Goal: Task Accomplishment & Management: Manage account settings

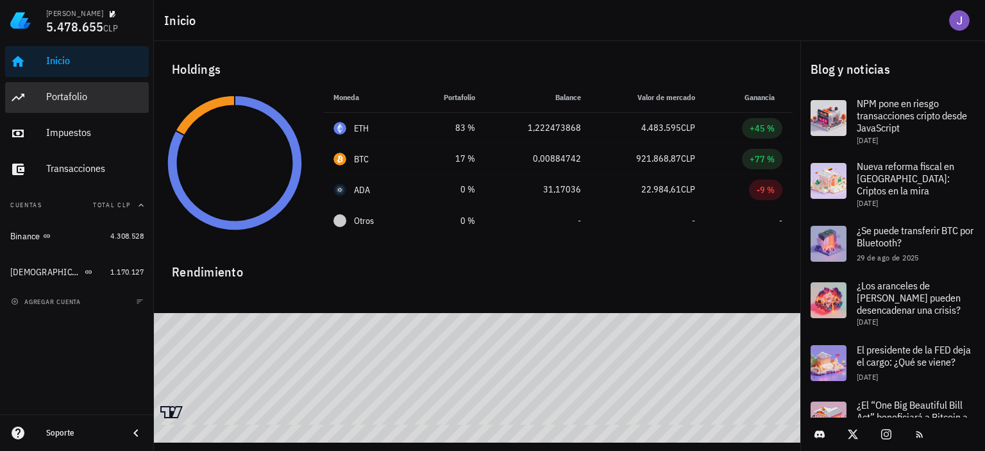
click at [73, 95] on div "Portafolio" at bounding box center [94, 96] width 97 height 12
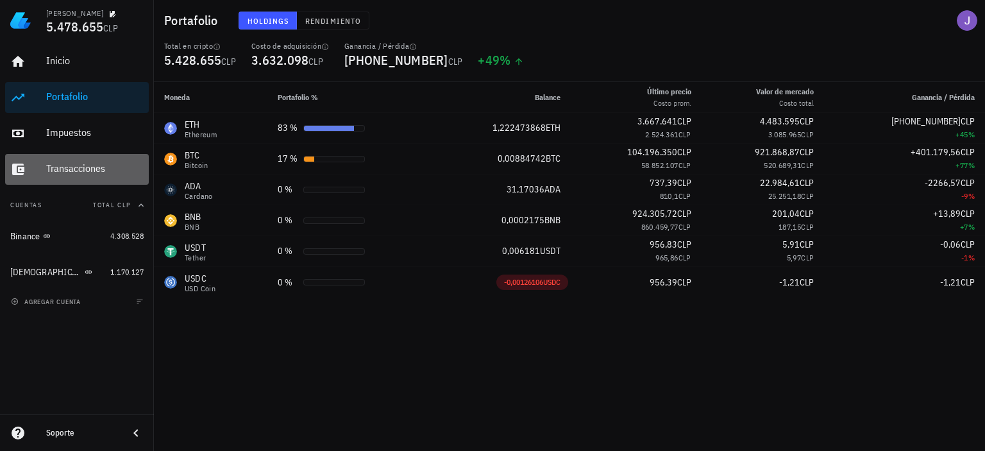
click at [93, 165] on div "Transacciones" at bounding box center [94, 168] width 97 height 12
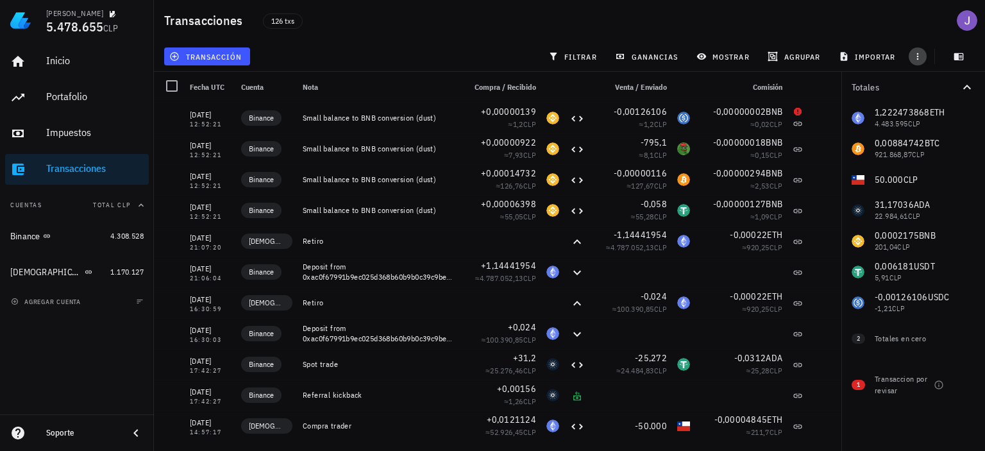
click at [920, 53] on icon "button" at bounding box center [918, 56] width 10 height 10
click at [301, 35] on div "126 txs" at bounding box center [282, 20] width 55 height 32
click at [198, 61] on span "transacción" at bounding box center [207, 56] width 70 height 10
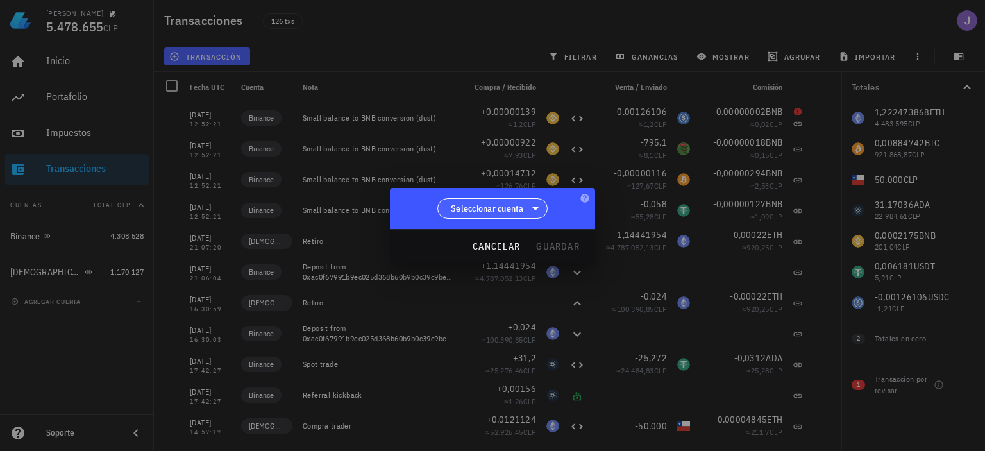
click at [509, 212] on span "Seleccionar cuenta" at bounding box center [487, 208] width 73 height 13
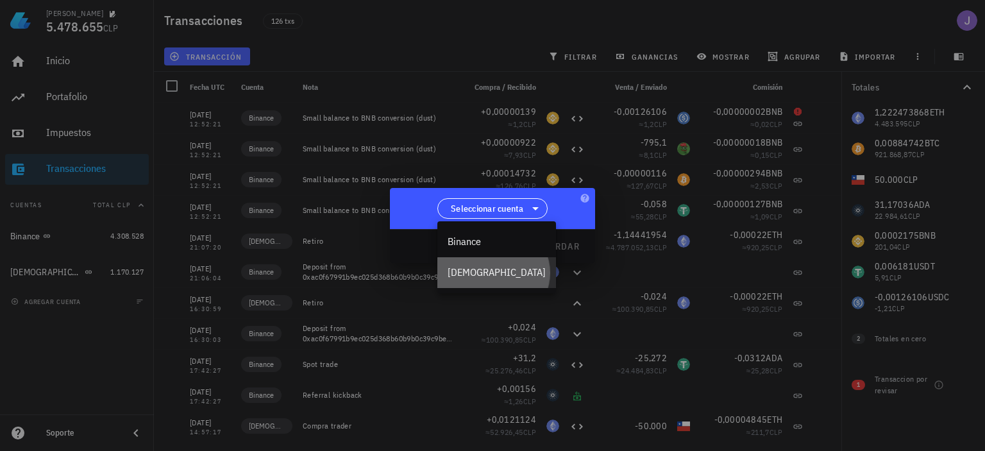
click at [476, 276] on div "[DEMOGRAPHIC_DATA]" at bounding box center [497, 272] width 98 height 12
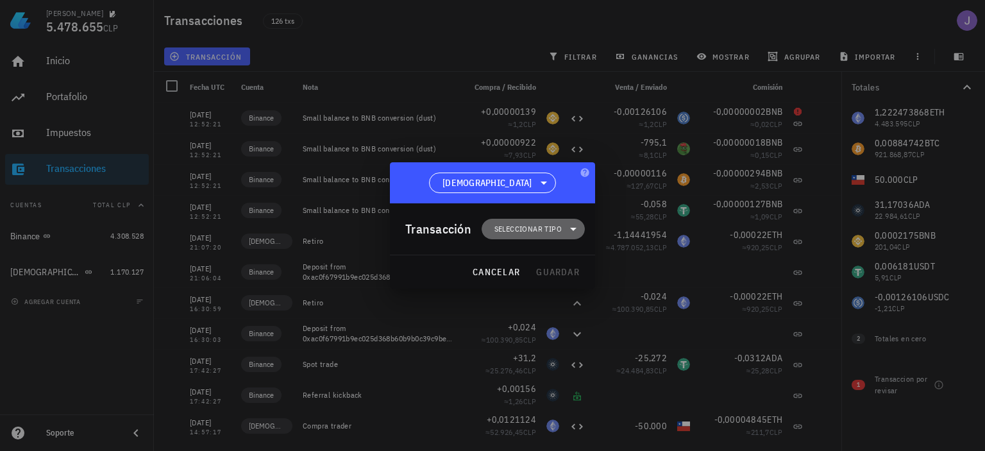
click at [541, 229] on span "Seleccionar tipo" at bounding box center [527, 229] width 67 height 13
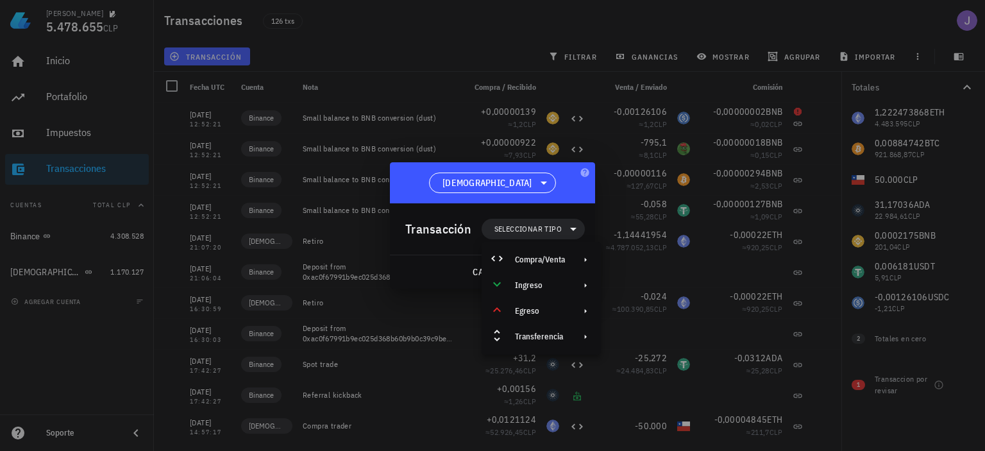
click at [452, 262] on div "cancelar guardar" at bounding box center [492, 271] width 205 height 33
click at [475, 276] on span "cancelar" at bounding box center [496, 272] width 48 height 12
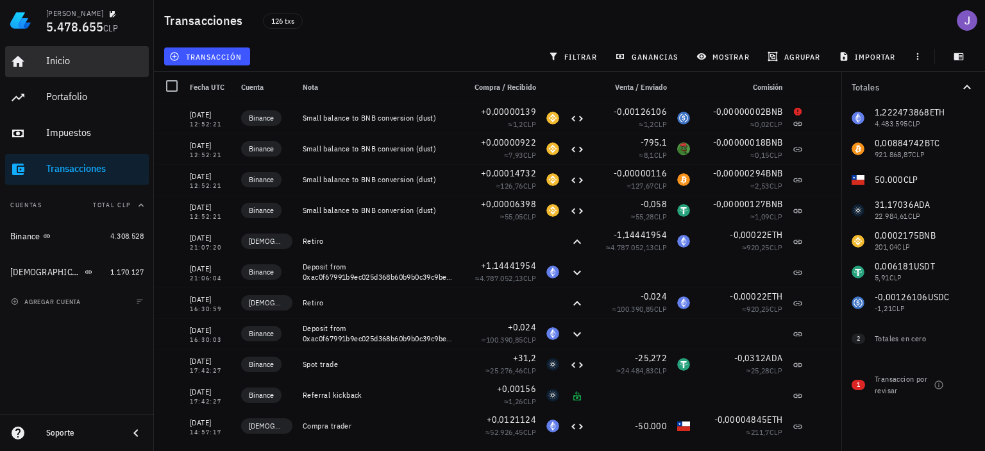
click at [73, 65] on div "Inicio" at bounding box center [94, 61] width 97 height 12
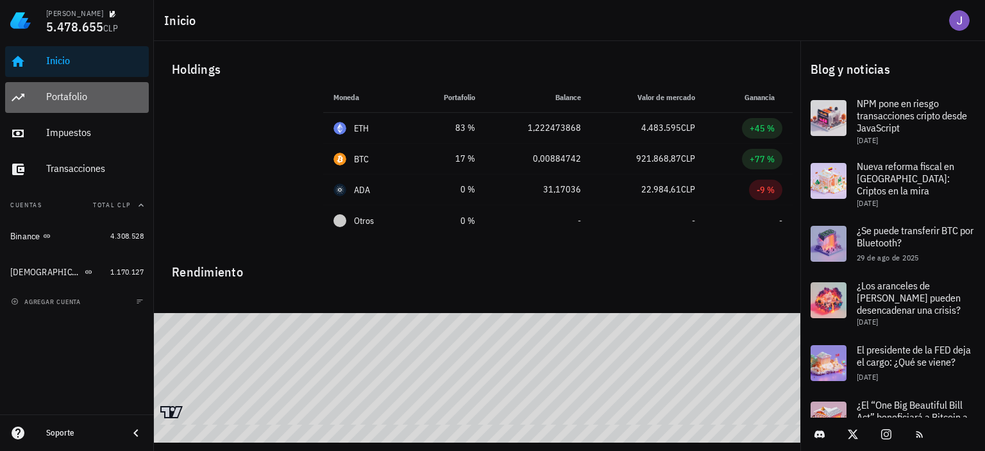
click at [99, 102] on div "Portafolio" at bounding box center [94, 96] width 97 height 12
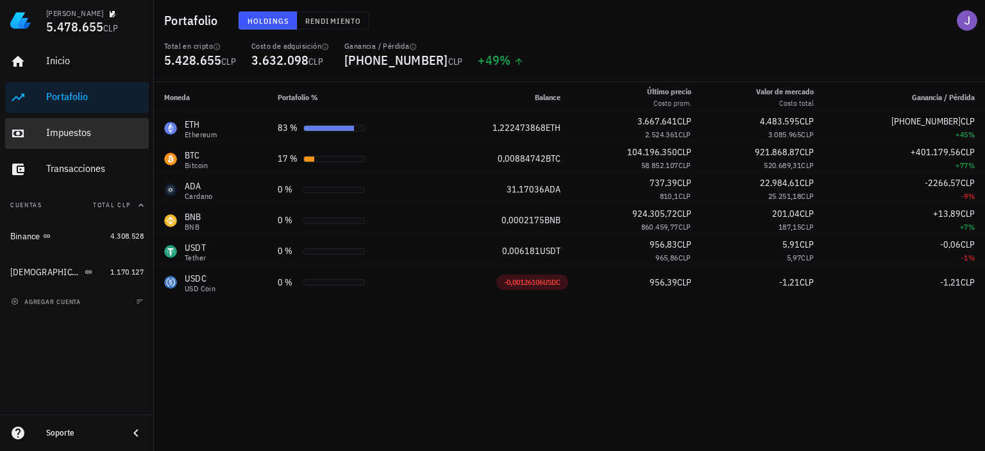
click at [86, 133] on div "Impuestos" at bounding box center [94, 132] width 97 height 12
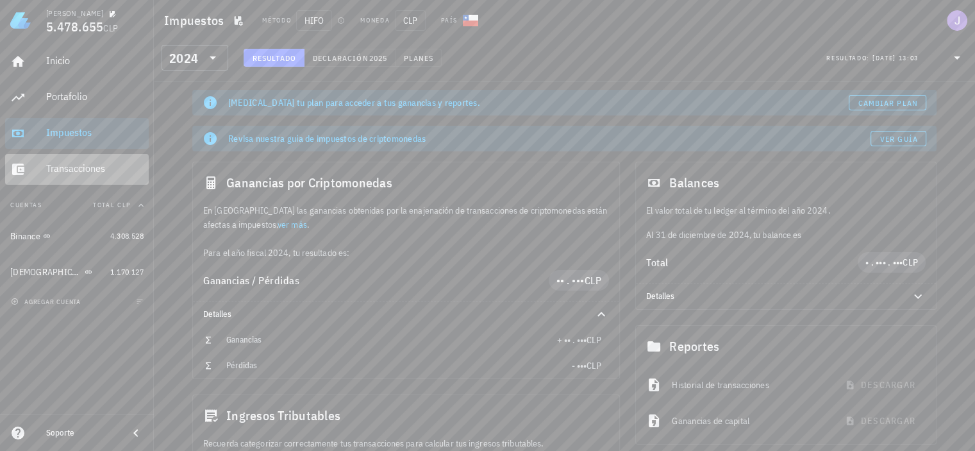
click at [78, 164] on div "Transacciones" at bounding box center [94, 168] width 97 height 12
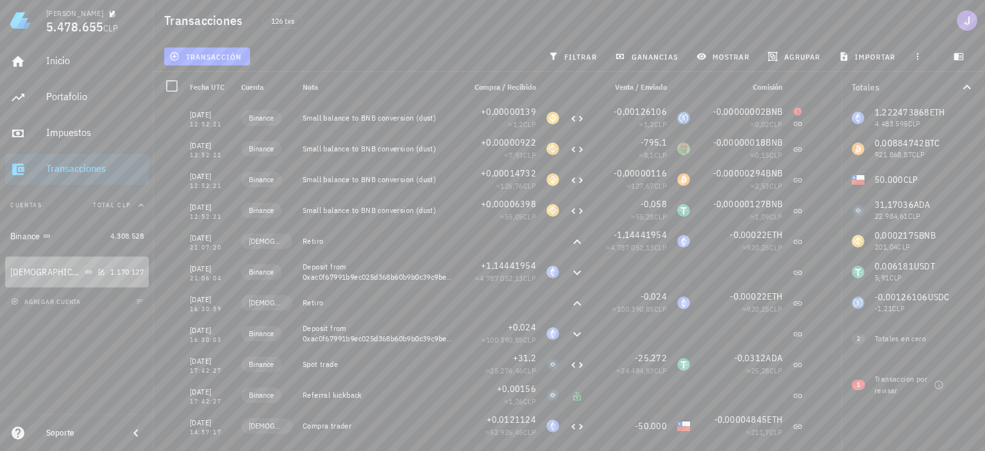
click at [72, 271] on div "[DEMOGRAPHIC_DATA]" at bounding box center [57, 272] width 95 height 12
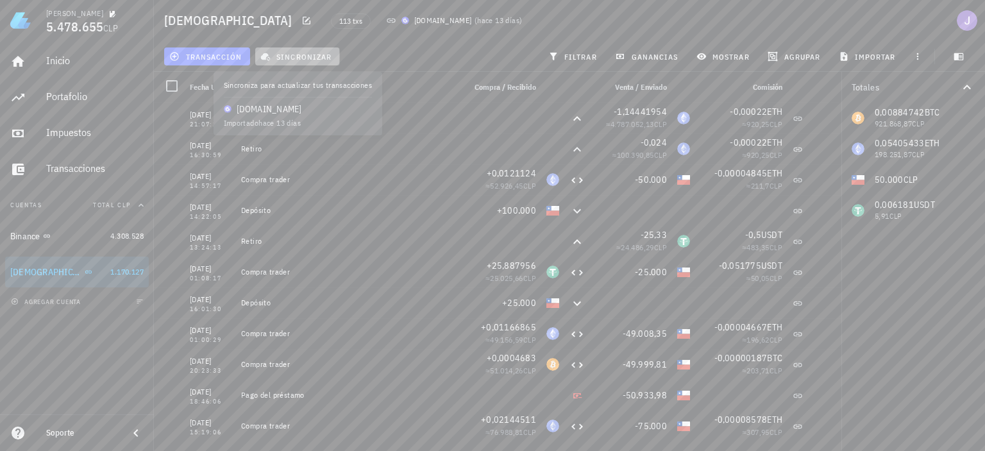
click at [292, 61] on span "sincronizar" at bounding box center [297, 56] width 69 height 10
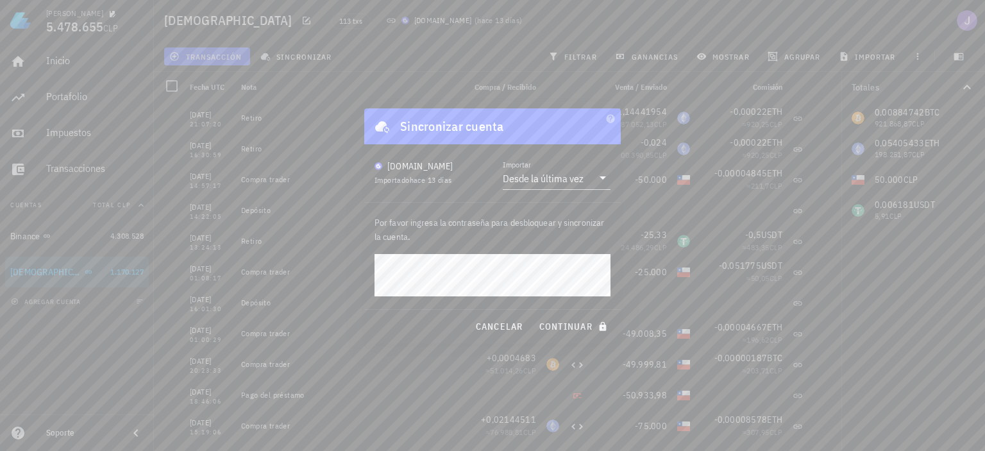
click at [534, 315] on button "continuar" at bounding box center [575, 326] width 82 height 23
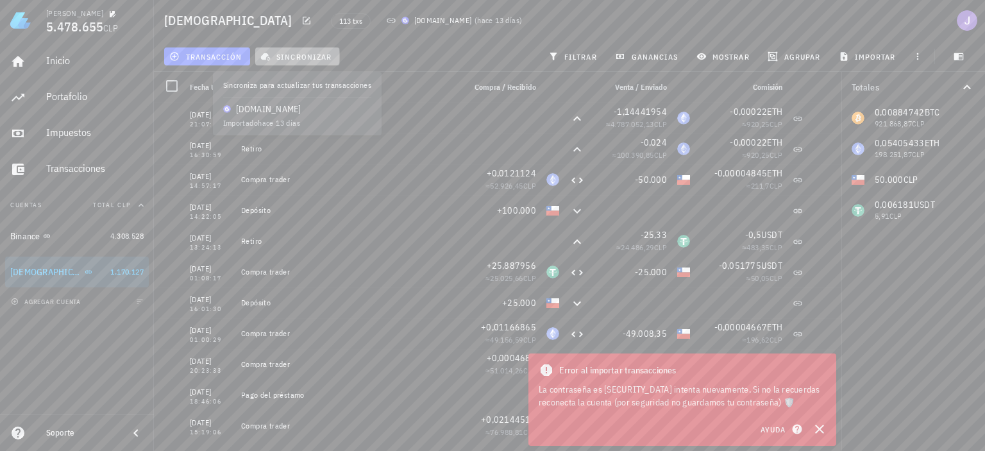
click at [317, 53] on span "sincronizar" at bounding box center [297, 56] width 69 height 10
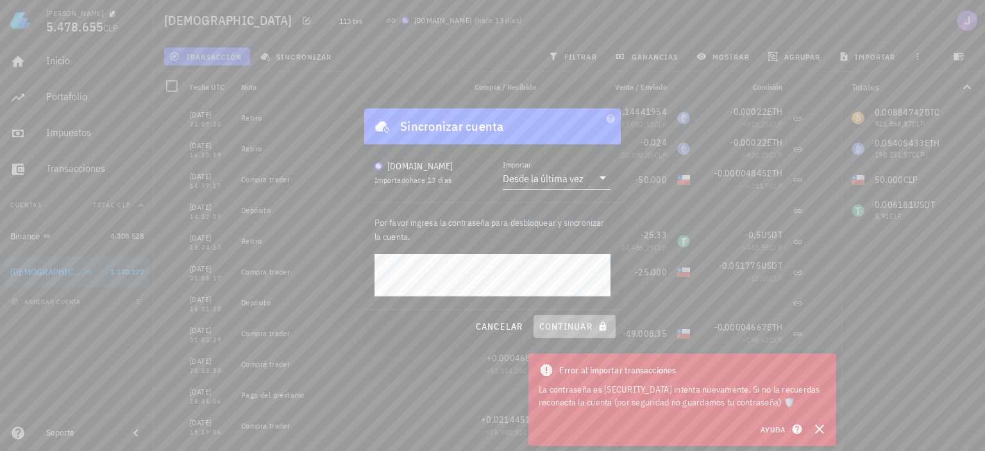
click at [576, 326] on span "continuar" at bounding box center [575, 327] width 72 height 12
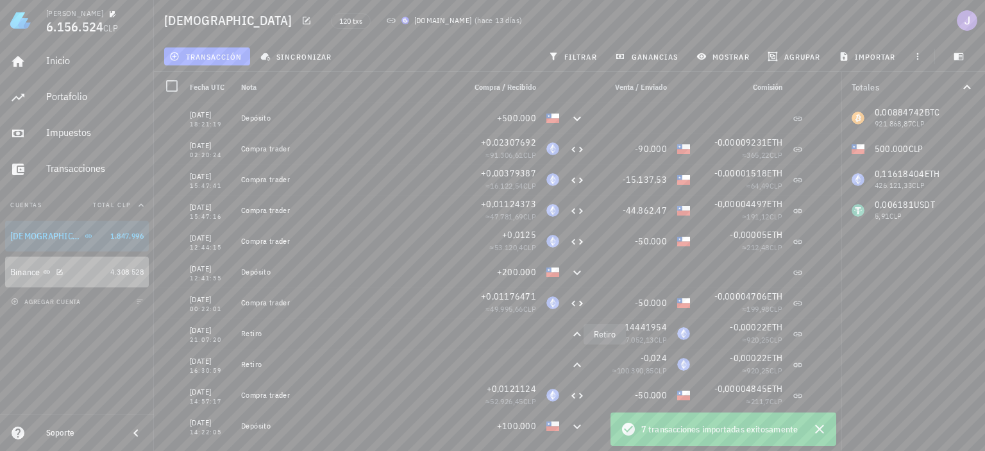
click at [85, 271] on div "Binance" at bounding box center [57, 272] width 95 height 12
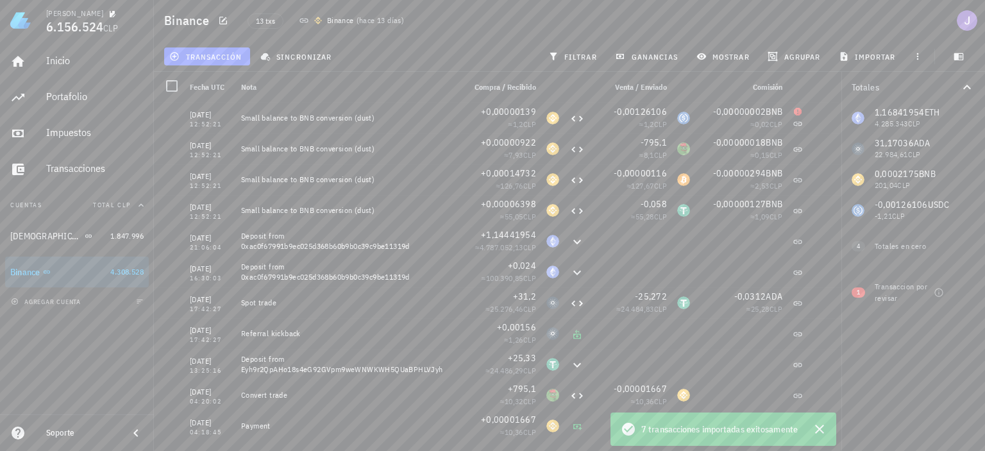
click at [296, 66] on div "sincronizar" at bounding box center [298, 56] width 90 height 23
click at [299, 62] on button "sincronizar" at bounding box center [297, 56] width 85 height 18
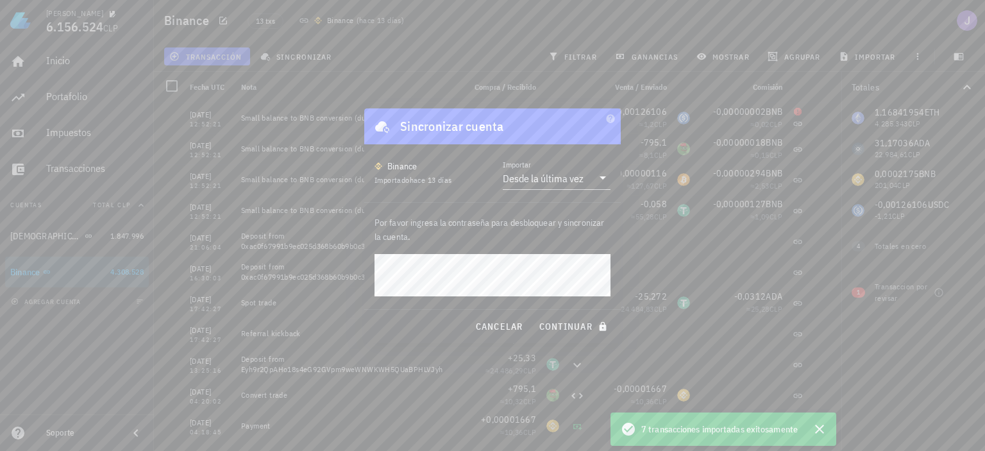
click at [534, 315] on button "continuar" at bounding box center [575, 326] width 82 height 23
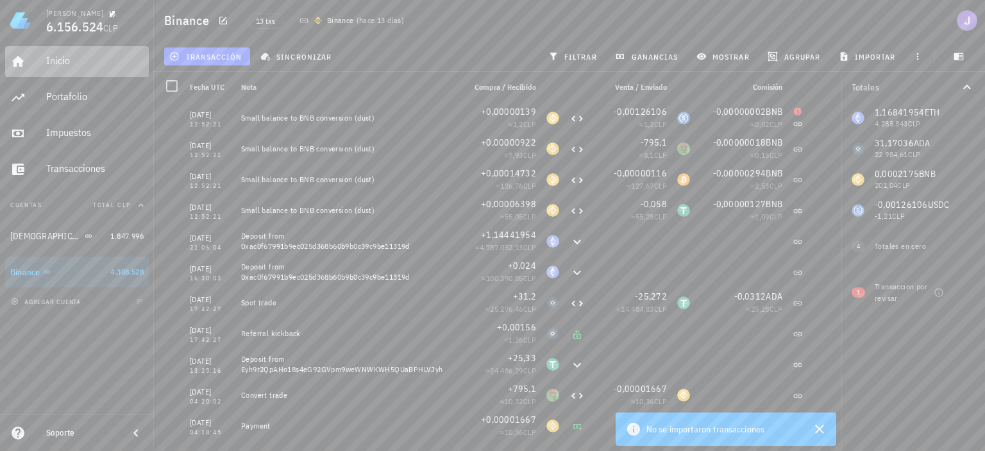
click at [67, 63] on div "Inicio" at bounding box center [94, 61] width 97 height 12
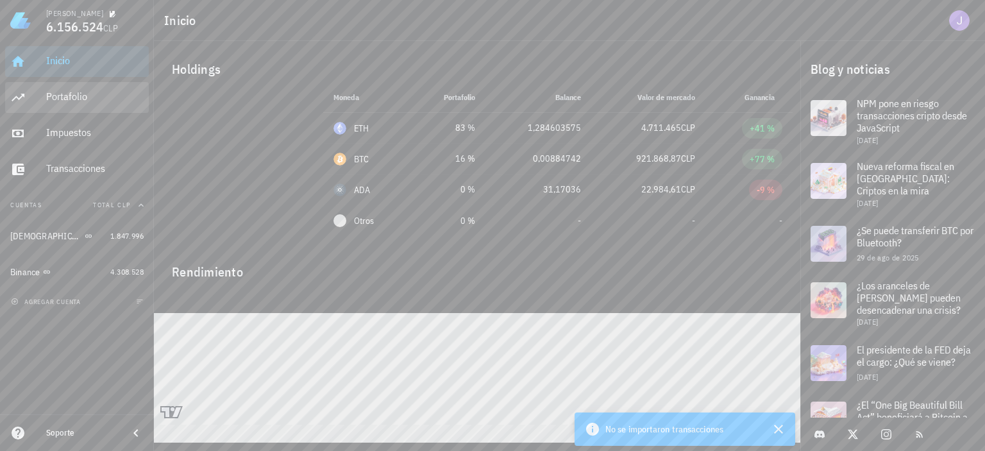
click at [105, 95] on div "Portafolio" at bounding box center [94, 96] width 97 height 12
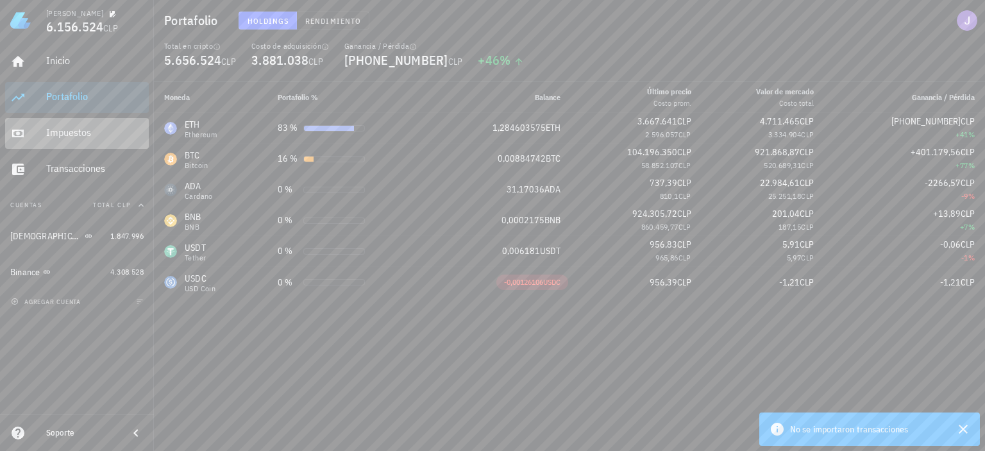
click at [84, 127] on div "Impuestos" at bounding box center [94, 132] width 97 height 12
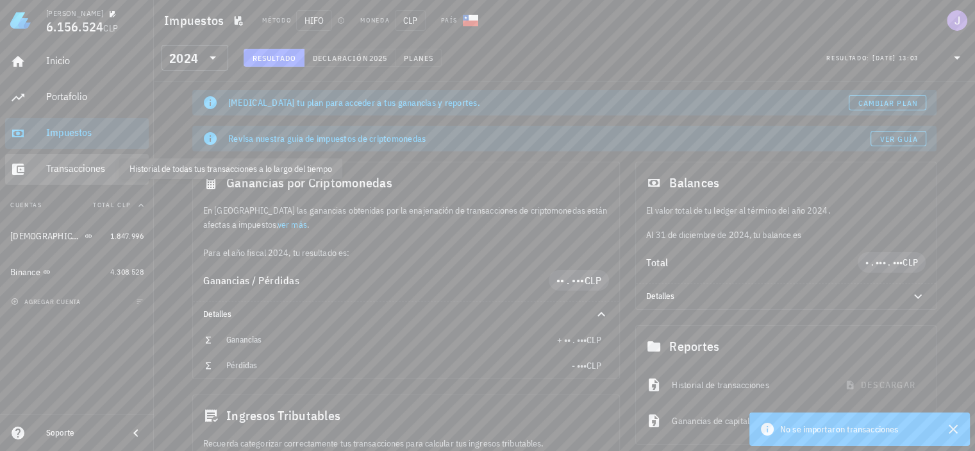
click at [85, 174] on div "Transacciones" at bounding box center [94, 168] width 97 height 12
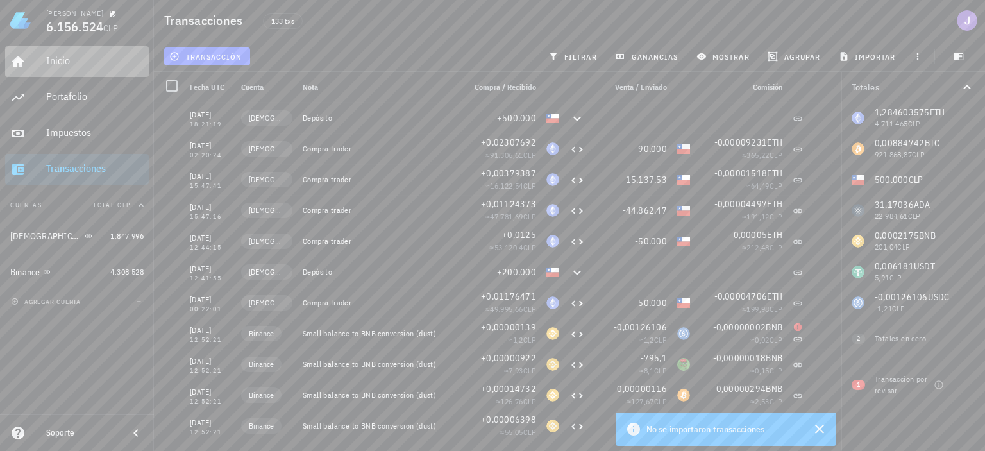
click at [54, 58] on div "Inicio" at bounding box center [94, 61] width 97 height 12
